Goal: Task Accomplishment & Management: Complete application form

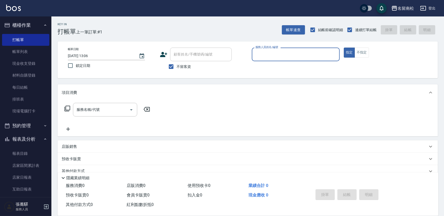
drag, startPoint x: 170, startPoint y: 66, endPoint x: 180, endPoint y: 63, distance: 10.3
click at [170, 66] on input "不留客資" at bounding box center [171, 66] width 11 height 11
checkbox input "false"
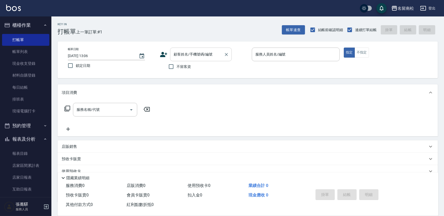
click at [190, 57] on input "顧客姓名/手機號碼/編號" at bounding box center [196, 54] width 49 height 9
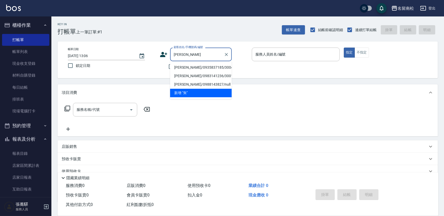
click at [190, 67] on li "[PERSON_NAME]/0935837185/3004" at bounding box center [201, 67] width 62 height 8
type input "[PERSON_NAME]/0935837185/3004"
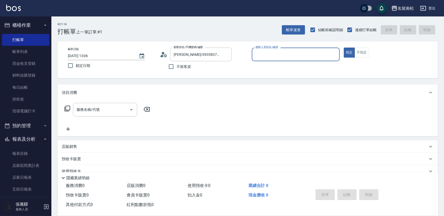
type input "[PERSON_NAME]-03"
click at [96, 112] on input "服務名稱/代號" at bounding box center [101, 109] width 52 height 9
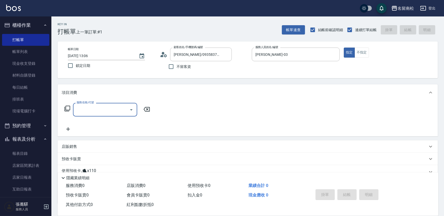
click at [94, 109] on input "服務名稱/代號" at bounding box center [101, 109] width 52 height 9
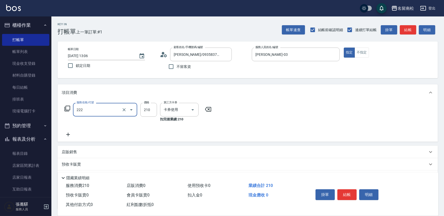
type input "洗髮卡券[210](222)"
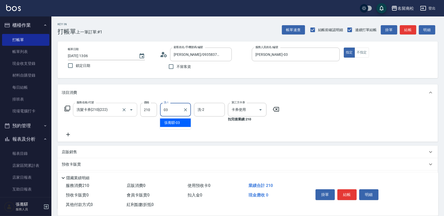
type input "[PERSON_NAME]-03"
click at [345, 193] on button "結帳" at bounding box center [346, 194] width 19 height 11
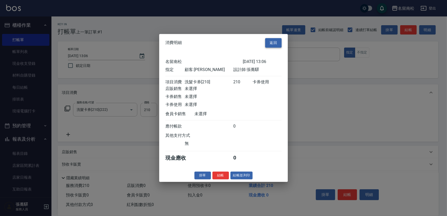
click at [276, 39] on button "返回" at bounding box center [273, 43] width 16 height 10
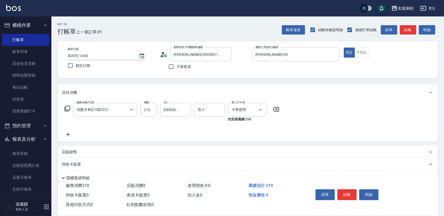
click at [275, 110] on icon at bounding box center [276, 109] width 6 height 5
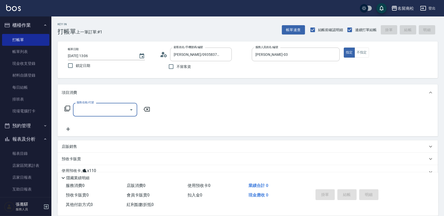
click at [95, 112] on input "服務名稱/代號" at bounding box center [101, 109] width 52 height 9
type input "洗髮(卡)230(224)"
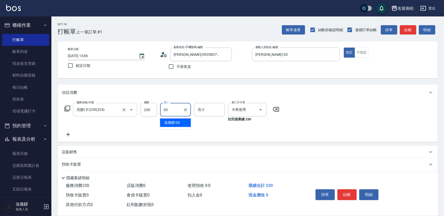
type input "[PERSON_NAME]-03"
click at [343, 196] on button "結帳" at bounding box center [346, 194] width 19 height 11
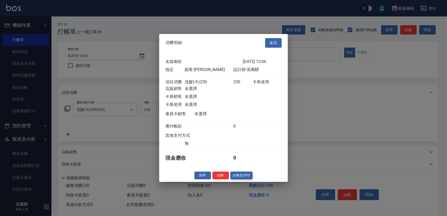
click at [246, 178] on button "結帳並列印" at bounding box center [241, 175] width 22 height 8
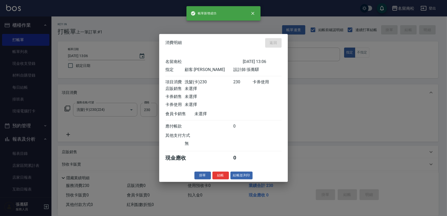
type input "[DATE] 14:02"
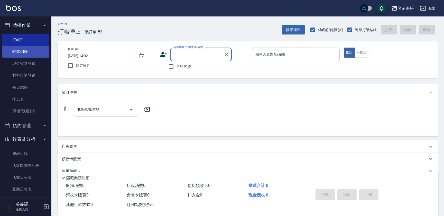
click at [36, 56] on link "帳單列表" at bounding box center [25, 52] width 47 height 12
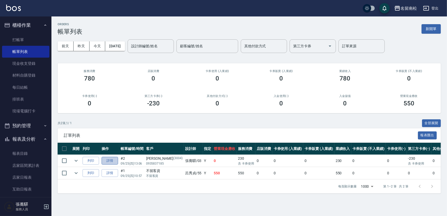
click at [111, 161] on link "詳情" at bounding box center [110, 161] width 16 height 8
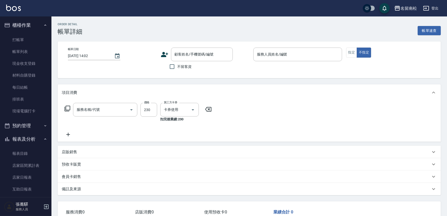
type input "[DATE] 13:06"
type input "[PERSON_NAME]-03"
type input "洗髮(卡)230(224)"
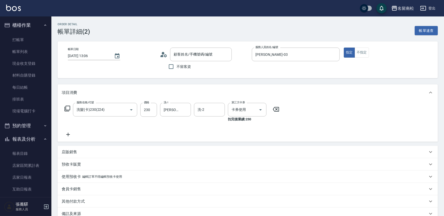
type input "[PERSON_NAME]/0935837185/3004"
click at [70, 134] on icon at bounding box center [68, 134] width 13 height 6
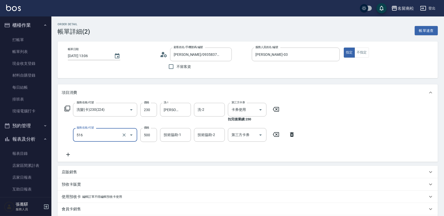
type input "染髮特別處理(516)"
type input "600"
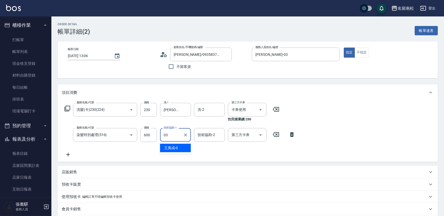
type input "[PERSON_NAME]-03"
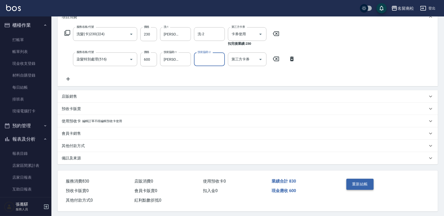
scroll to position [78, 0]
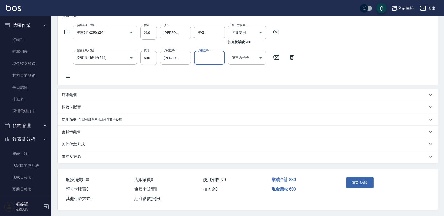
click at [356, 182] on button "重新結帳" at bounding box center [359, 182] width 27 height 11
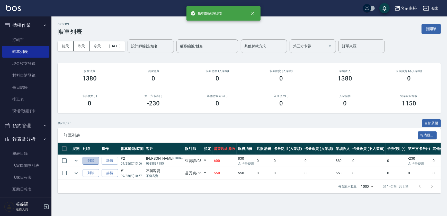
click at [93, 160] on button "列印" at bounding box center [90, 161] width 16 height 8
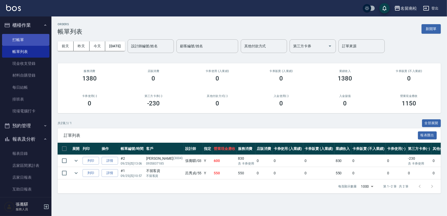
click at [31, 41] on link "打帳單" at bounding box center [25, 40] width 47 height 12
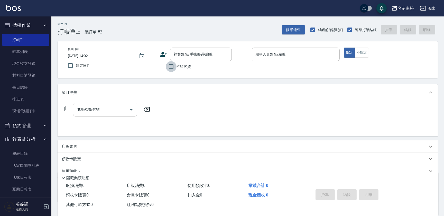
click at [167, 65] on input "不留客資" at bounding box center [171, 66] width 11 height 11
checkbox input "true"
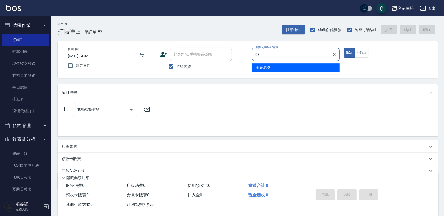
type input "[PERSON_NAME]-03"
type button "true"
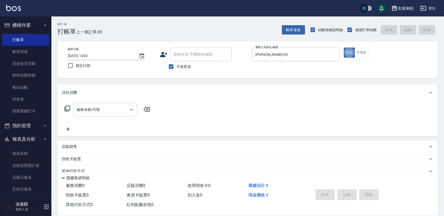
click at [98, 108] on input "服務名稱/代號" at bounding box center [101, 109] width 52 height 9
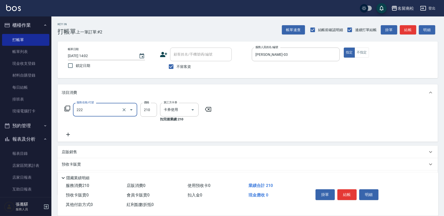
type input "洗髮卡券[210](222)"
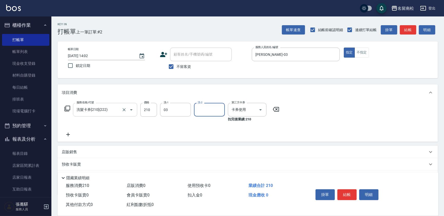
type input "[PERSON_NAME]-03"
click at [350, 194] on button "結帳" at bounding box center [346, 194] width 19 height 11
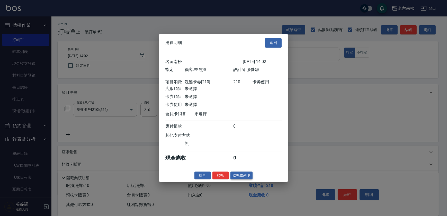
click at [239, 176] on button "結帳並列印" at bounding box center [241, 175] width 22 height 8
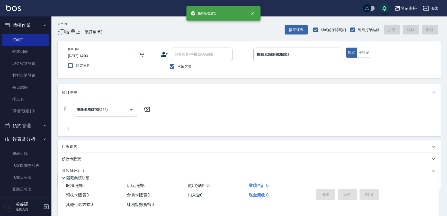
type input "[DATE] 14:03"
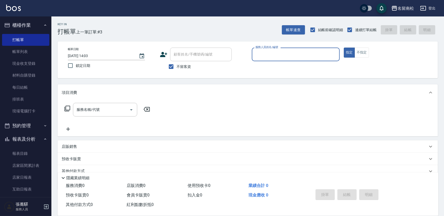
click at [277, 56] on div "服務人員姓名/編號 服務人員姓名/編號" at bounding box center [296, 55] width 88 height 14
type input "[PERSON_NAME]-03"
click at [96, 105] on input "服務名稱/代號" at bounding box center [101, 109] width 52 height 9
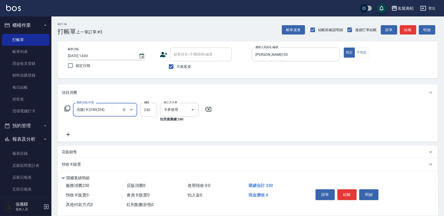
type input "洗髮(卡)230(224)"
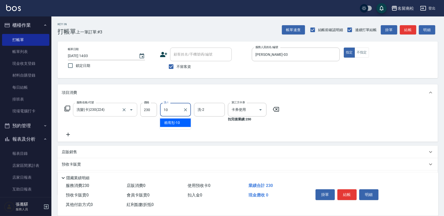
type input "賴宥彤-10"
click at [342, 193] on button "結帳" at bounding box center [346, 194] width 19 height 11
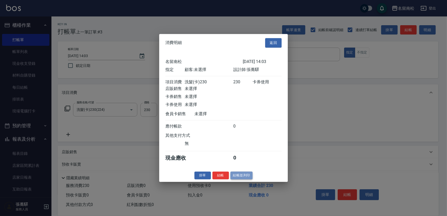
click at [245, 175] on button "結帳並列印" at bounding box center [241, 175] width 22 height 8
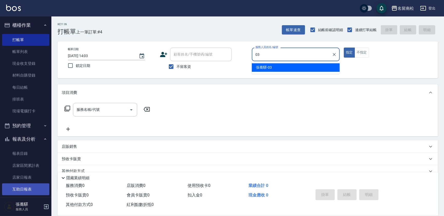
type input "[PERSON_NAME]-03"
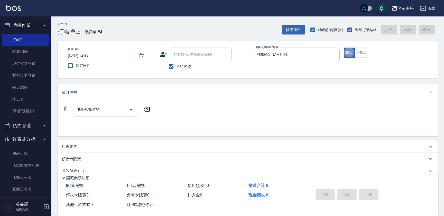
click at [99, 112] on input "服務名稱/代號" at bounding box center [101, 109] width 52 height 9
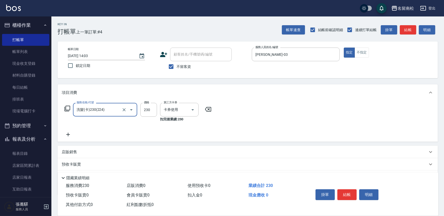
type input "洗髮(卡)230(224)"
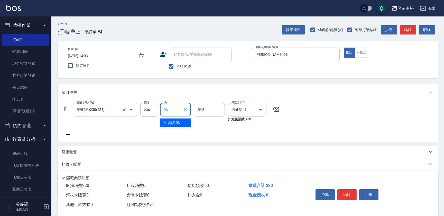
type input "[PERSON_NAME]-03"
click at [351, 192] on button "結帳" at bounding box center [346, 194] width 19 height 11
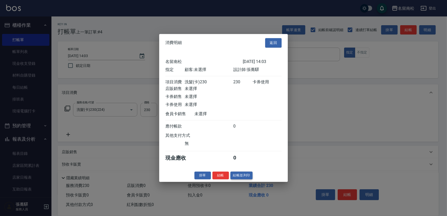
click at [245, 177] on button "結帳並列印" at bounding box center [241, 175] width 22 height 8
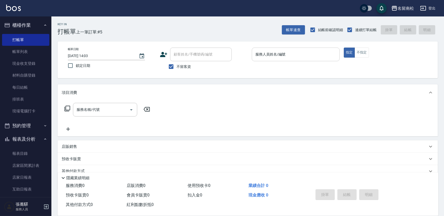
click at [301, 56] on input "服務人員姓名/編號" at bounding box center [295, 54] width 83 height 9
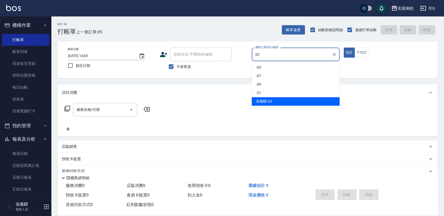
type input "[PERSON_NAME]-03"
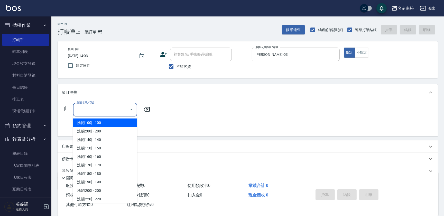
click at [80, 113] on input "服務名稱/代號" at bounding box center [101, 109] width 52 height 9
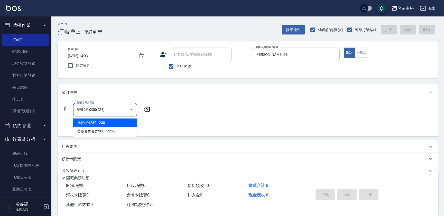
type input "洗髮(卡)230(224)"
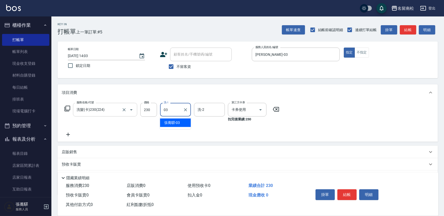
type input "[PERSON_NAME]-03"
click at [354, 194] on button "結帳" at bounding box center [346, 194] width 19 height 11
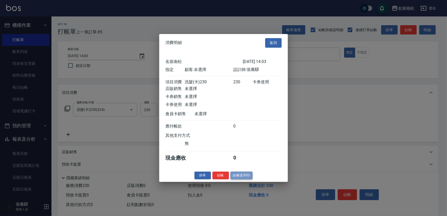
click at [241, 177] on button "結帳並列印" at bounding box center [241, 175] width 22 height 8
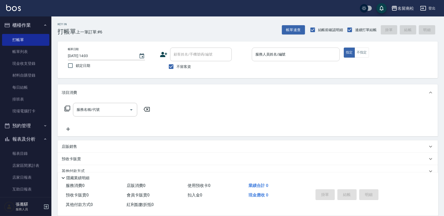
click at [297, 55] on input "服務人員姓名/編號" at bounding box center [295, 54] width 83 height 9
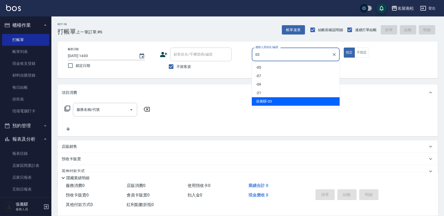
type input "[PERSON_NAME]-03"
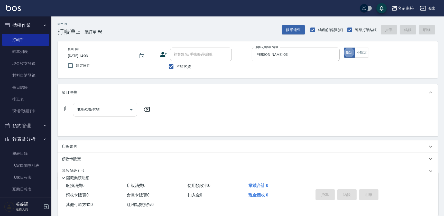
click at [101, 113] on input "服務名稱/代號" at bounding box center [101, 109] width 52 height 9
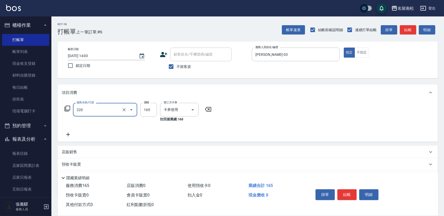
type input "洗髮卡券(165)(220)"
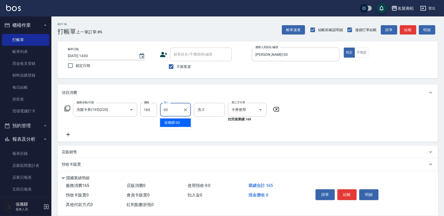
type input "[PERSON_NAME]-03"
click at [346, 189] on button "結帳" at bounding box center [346, 194] width 19 height 11
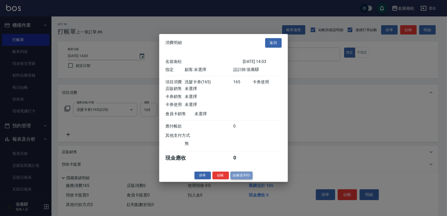
click at [245, 179] on button "結帳並列印" at bounding box center [241, 175] width 22 height 8
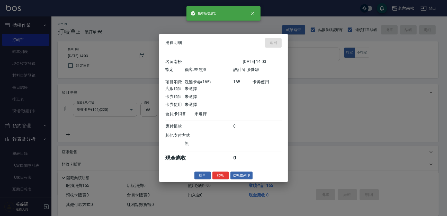
type input "[DATE] 14:04"
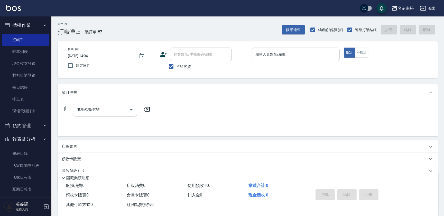
click at [313, 56] on input "服務人員姓名/編號" at bounding box center [295, 54] width 83 height 9
type input "[PERSON_NAME]-03"
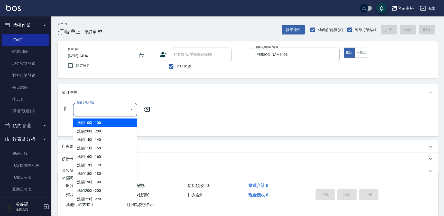
click at [107, 107] on input "服務名稱/代號" at bounding box center [101, 109] width 52 height 9
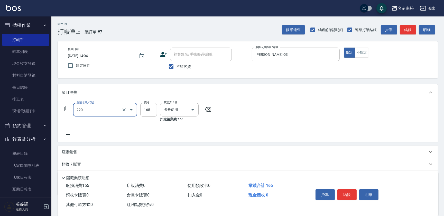
type input "洗髮卡券(165)(220)"
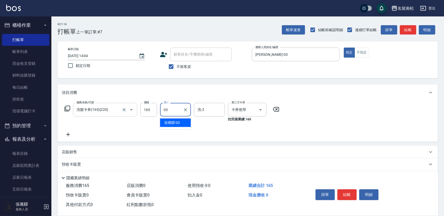
type input "[PERSON_NAME]-03"
click at [349, 193] on button "結帳" at bounding box center [346, 194] width 19 height 11
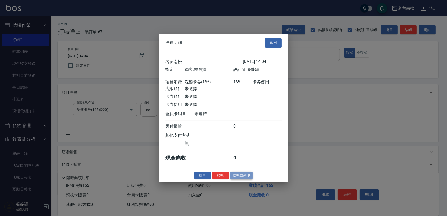
click at [239, 177] on button "結帳並列印" at bounding box center [241, 175] width 22 height 8
